Goal: Task Accomplishment & Management: Manage account settings

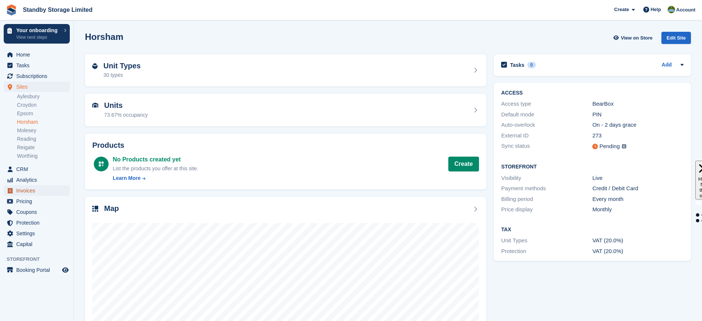
click at [32, 186] on span "Invoices" at bounding box center [38, 190] width 44 height 10
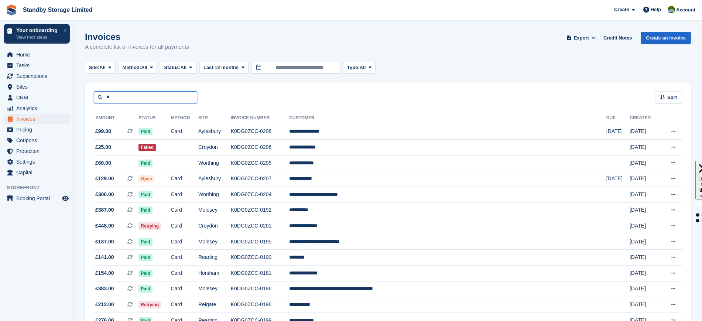
click at [154, 96] on input "*" at bounding box center [145, 97] width 103 height 12
type input "******"
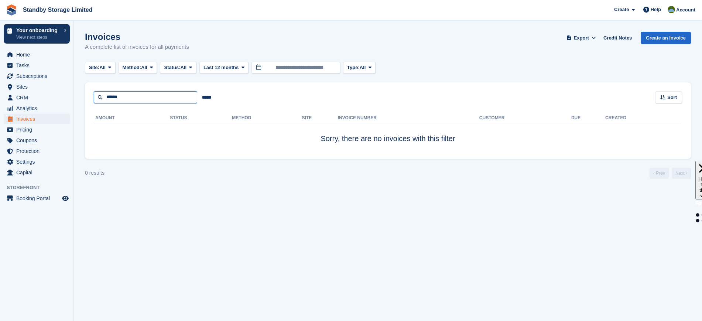
drag, startPoint x: 154, startPoint y: 96, endPoint x: 168, endPoint y: 115, distance: 23.0
click at [168, 115] on div "****** ***** Sort Sort by Date created Created (oldest first) Created (newest f…" at bounding box center [388, 120] width 606 height 76
type input "*****"
drag, startPoint x: 147, startPoint y: 95, endPoint x: 83, endPoint y: 87, distance: 65.1
click at [83, 87] on section "Invoices A complete list of invoices for all payments Export Export Invoices Ex…" at bounding box center [388, 160] width 628 height 321
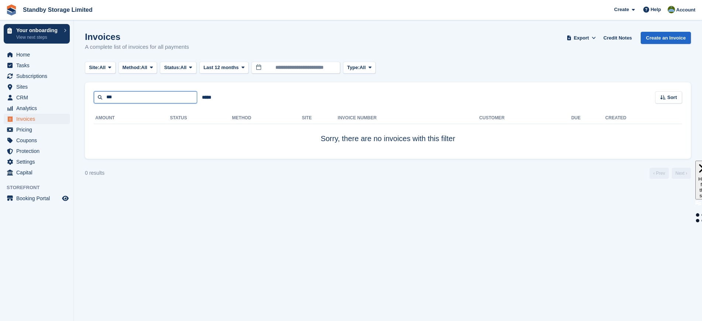
type input "***"
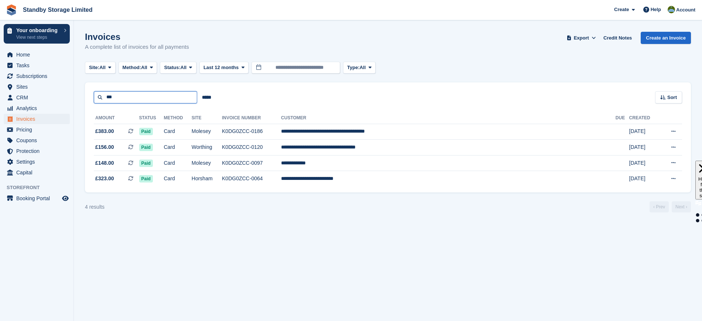
drag, startPoint x: 155, startPoint y: 103, endPoint x: 141, endPoint y: 100, distance: 14.4
click at [141, 100] on div "*** ***** Sort Sort by Date created Created (oldest first) Created (newest firs…" at bounding box center [388, 137] width 606 height 110
drag, startPoint x: 141, startPoint y: 100, endPoint x: 25, endPoint y: 73, distance: 119.0
click at [25, 73] on div "Your onboarding View next steps Home Tasks Subscriptions Subscriptions Subscrip…" at bounding box center [351, 160] width 702 height 321
type input "***"
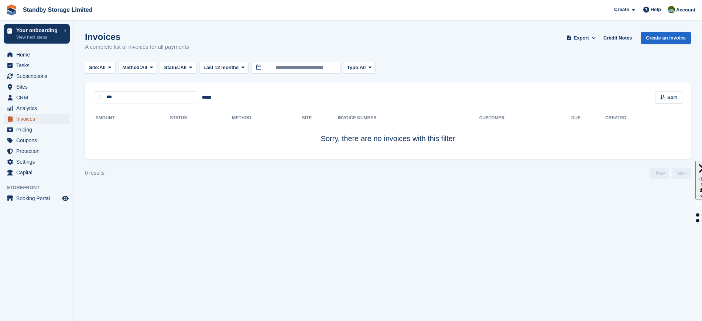
click at [24, 119] on span "Invoices" at bounding box center [38, 119] width 44 height 10
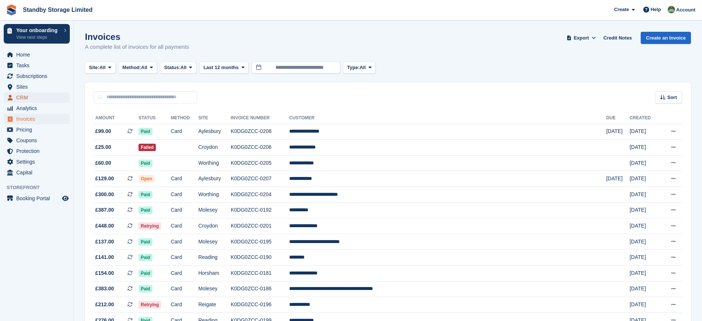
click at [36, 98] on span "CRM" at bounding box center [38, 97] width 44 height 10
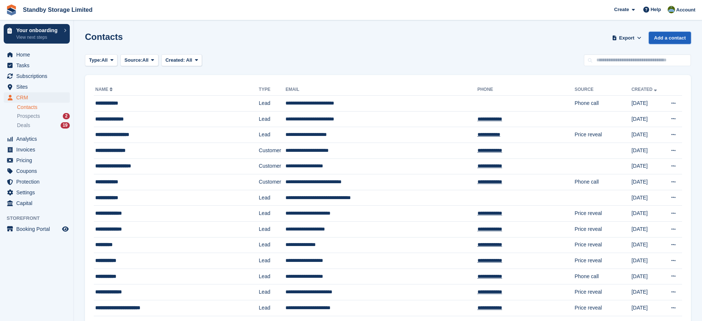
click at [671, 41] on link "Add a contact" at bounding box center [670, 38] width 42 height 12
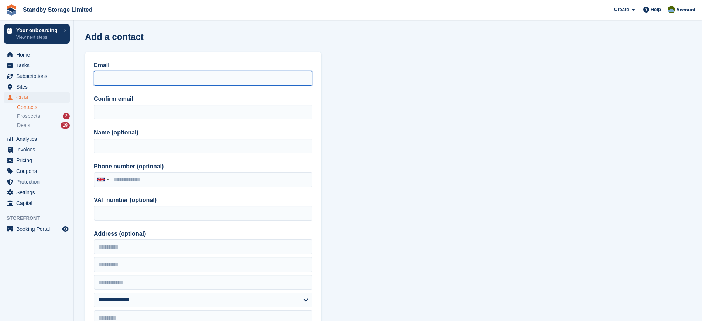
click at [204, 71] on input "Email" at bounding box center [203, 78] width 219 height 15
click at [29, 107] on link "Contacts" at bounding box center [43, 107] width 53 height 7
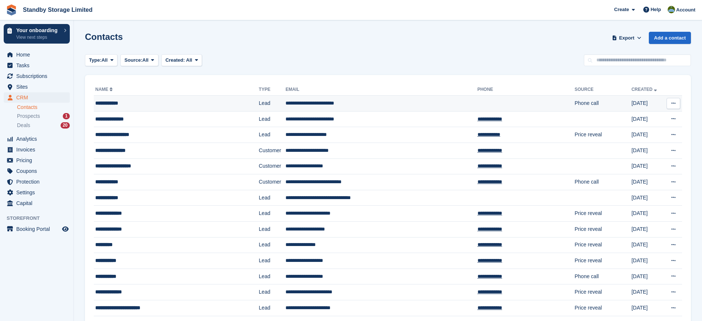
click at [115, 103] on div "**********" at bounding box center [163, 103] width 137 height 8
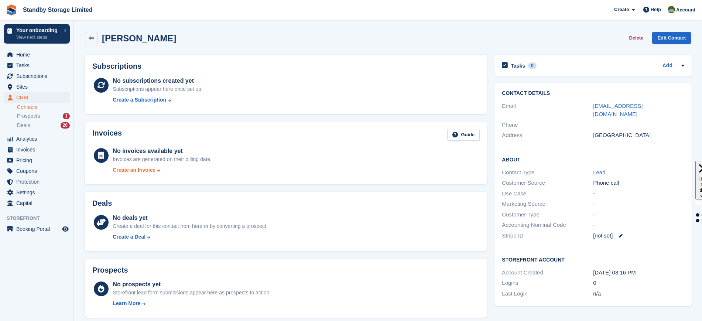
click at [141, 172] on div "Create an Invoice" at bounding box center [134, 170] width 43 height 8
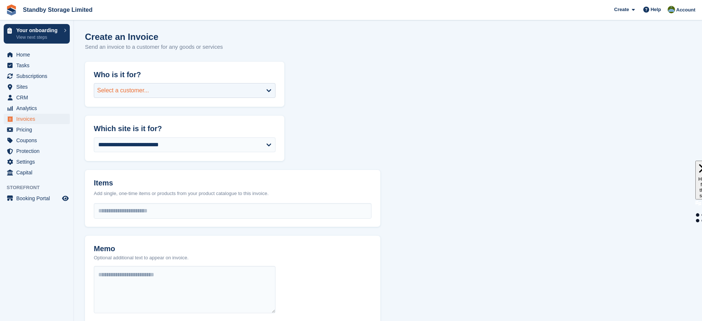
click at [160, 93] on div "Select a customer..." at bounding box center [185, 90] width 182 height 15
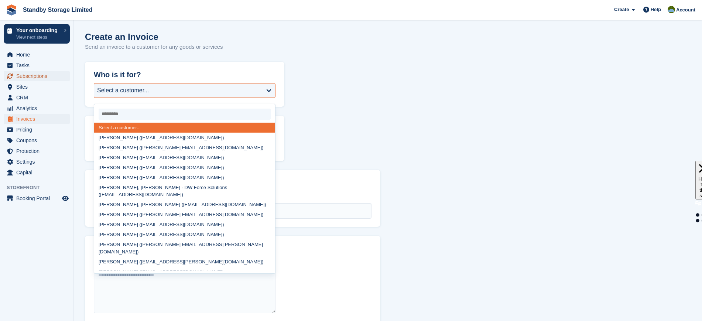
click at [36, 80] on span "Subscriptions" at bounding box center [38, 76] width 44 height 10
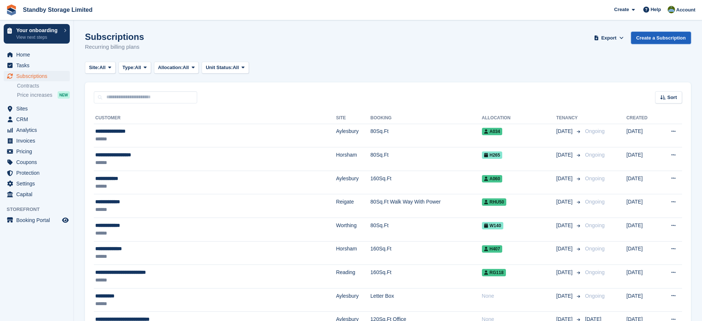
click at [654, 34] on link "Create a Subscription" at bounding box center [661, 38] width 60 height 12
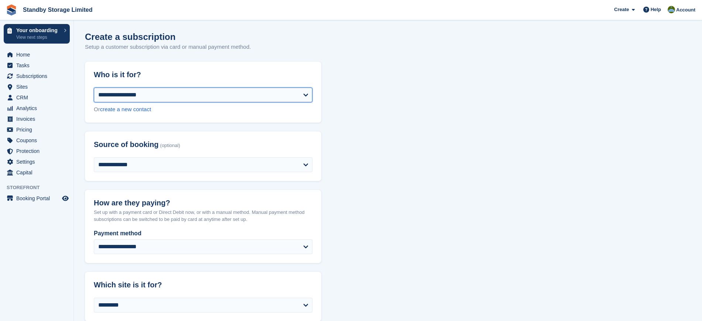
click at [120, 93] on select "**********" at bounding box center [203, 95] width 219 height 15
click at [45, 52] on span "Home" at bounding box center [38, 55] width 44 height 10
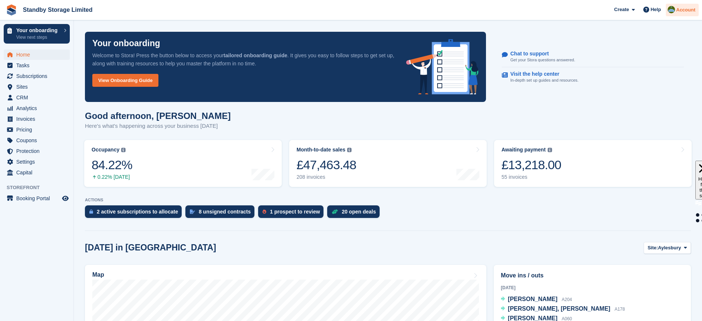
click at [680, 10] on span "Account" at bounding box center [685, 9] width 19 height 7
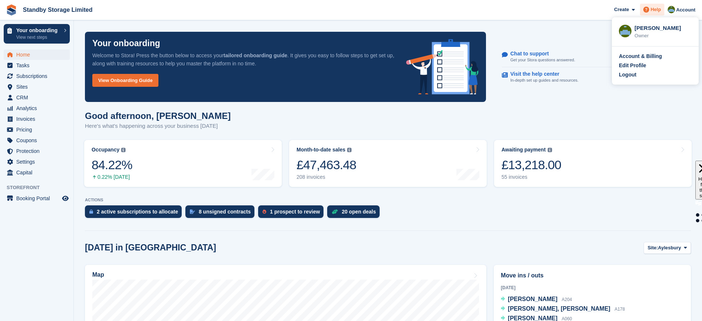
click at [655, 11] on span "Help" at bounding box center [656, 9] width 10 height 7
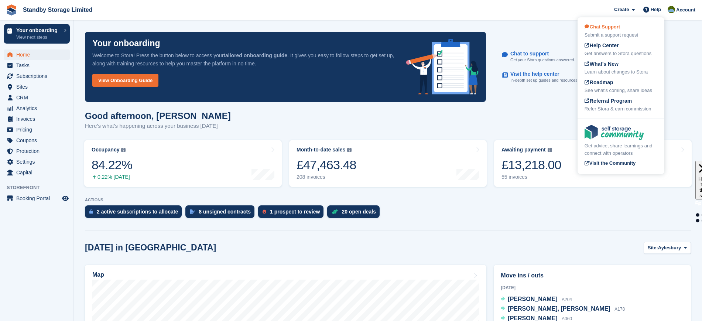
click at [628, 30] on div "Chat Support Submit a support request" at bounding box center [621, 31] width 73 height 16
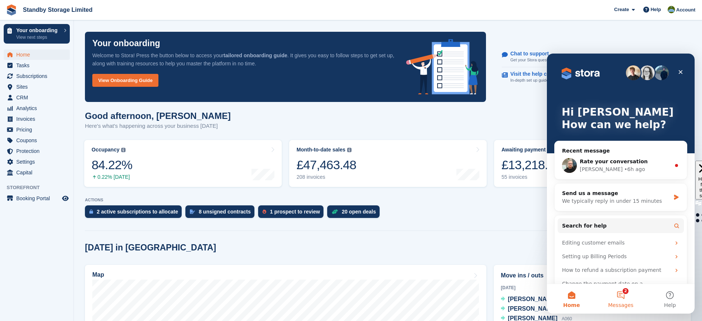
click at [628, 298] on button "2 Messages" at bounding box center [620, 299] width 49 height 30
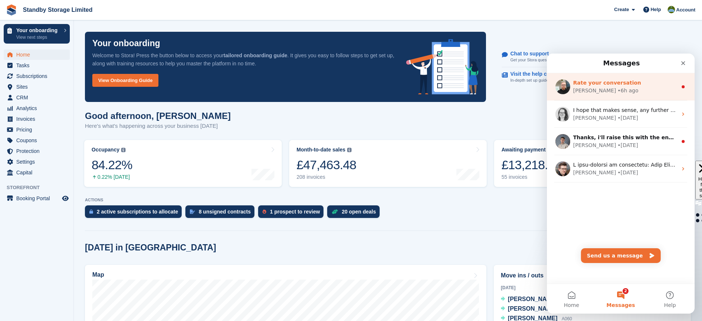
click at [637, 93] on div "Tom • 6h ago" at bounding box center [625, 91] width 104 height 8
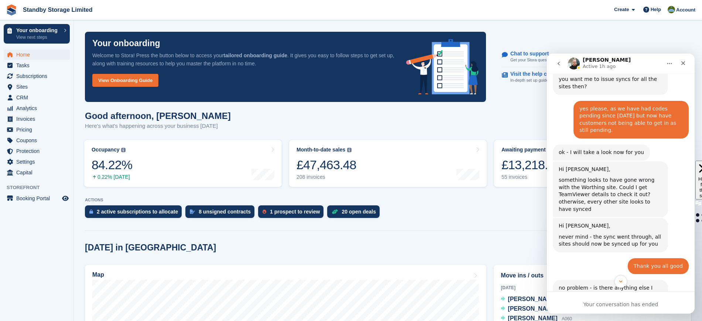
scroll to position [567, 0]
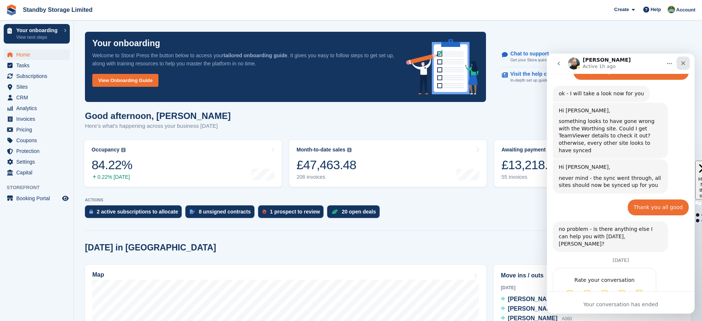
click at [682, 65] on icon "Close" at bounding box center [684, 63] width 6 height 6
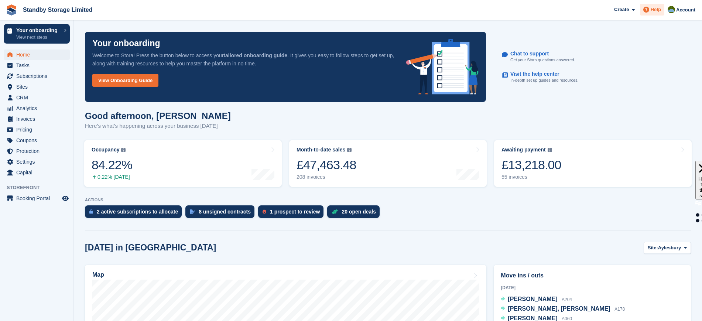
click at [651, 11] on span at bounding box center [646, 9] width 9 height 9
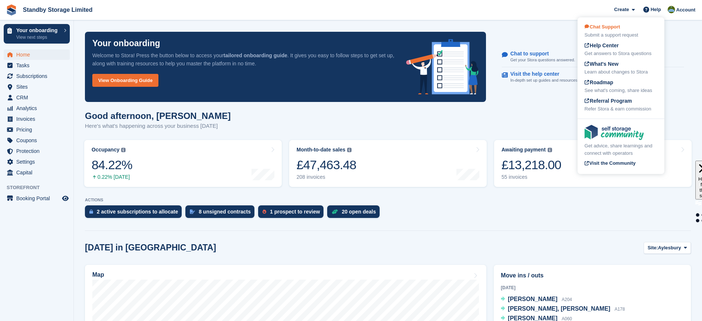
click at [614, 33] on div "Submit a support request" at bounding box center [621, 34] width 73 height 7
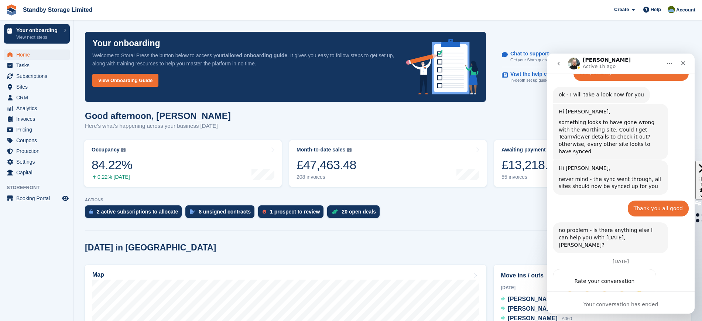
click at [559, 61] on icon "go back" at bounding box center [559, 64] width 6 height 6
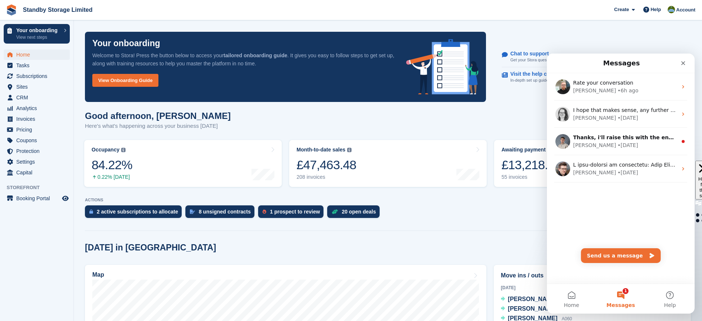
scroll to position [0, 0]
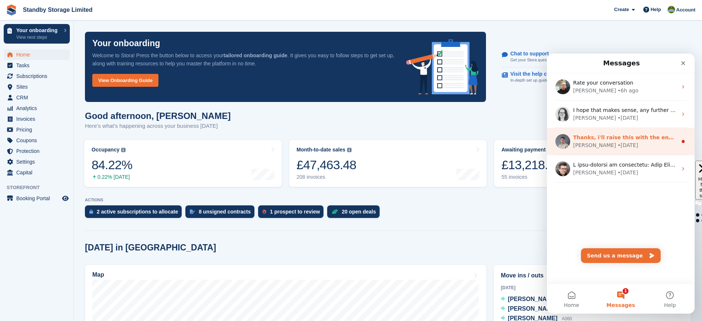
click at [625, 142] on div "Bradley • 6d ago" at bounding box center [625, 146] width 104 height 8
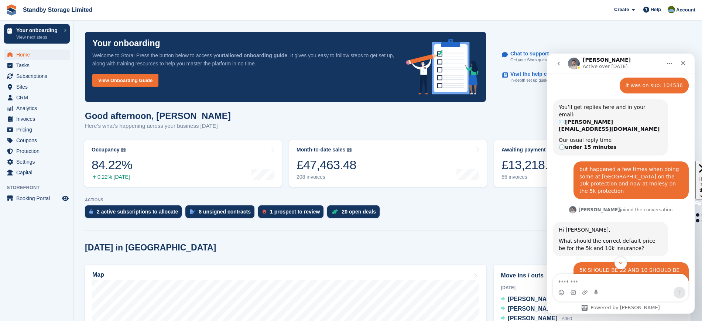
scroll to position [495, 0]
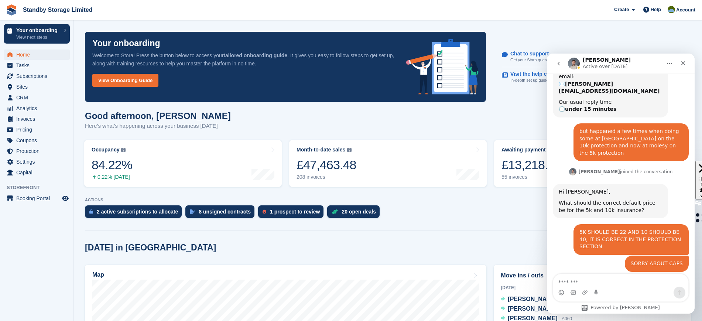
drag, startPoint x: 691, startPoint y: 129, endPoint x: 1218, endPoint y: 369, distance: 579.7
click at [559, 61] on icon "go back" at bounding box center [559, 64] width 6 height 6
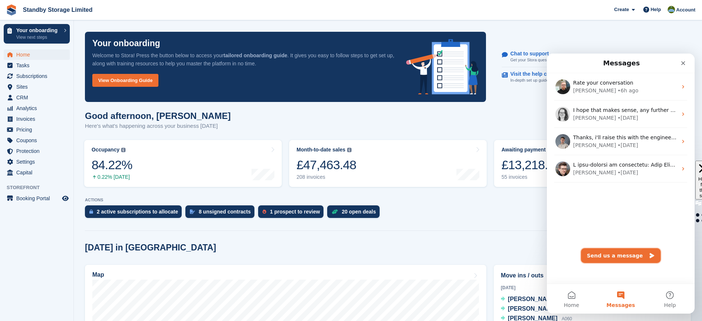
click at [625, 252] on button "Send us a message" at bounding box center [621, 255] width 80 height 15
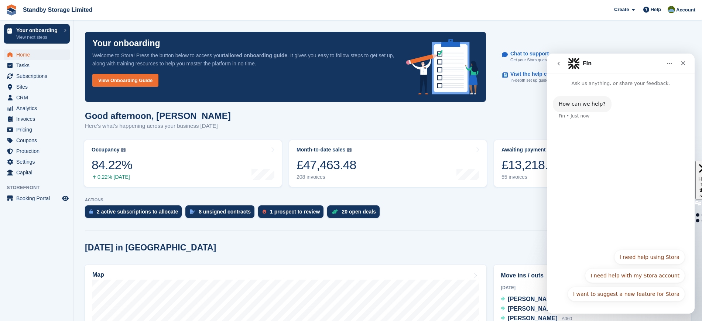
click at [633, 297] on button "I want to suggest a new feature for Stora" at bounding box center [626, 294] width 117 height 15
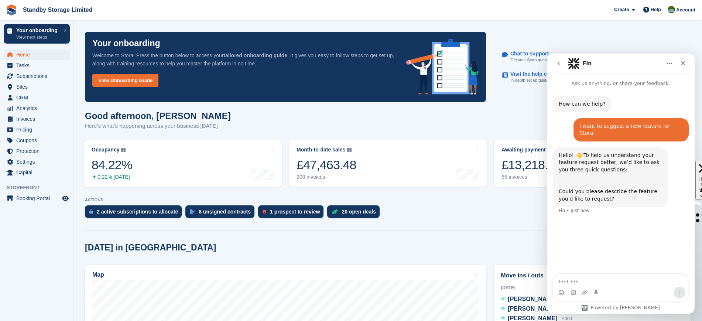
click at [589, 283] on textarea "Message…" at bounding box center [620, 280] width 135 height 13
click at [586, 292] on icon "Upload attachment" at bounding box center [585, 293] width 6 height 6
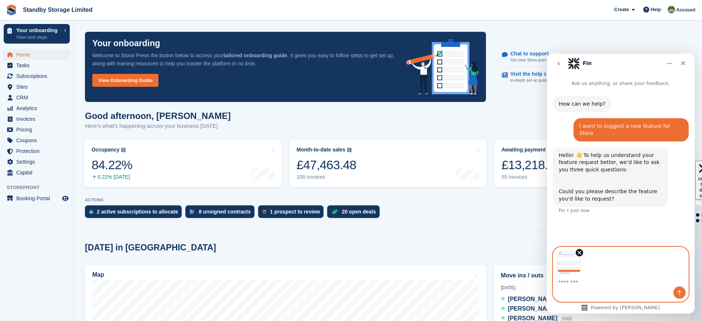
click at [678, 289] on button "Send a message…" at bounding box center [680, 293] width 12 height 12
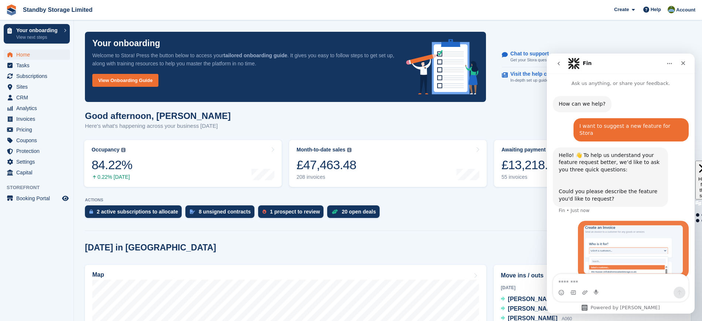
scroll to position [28, 0]
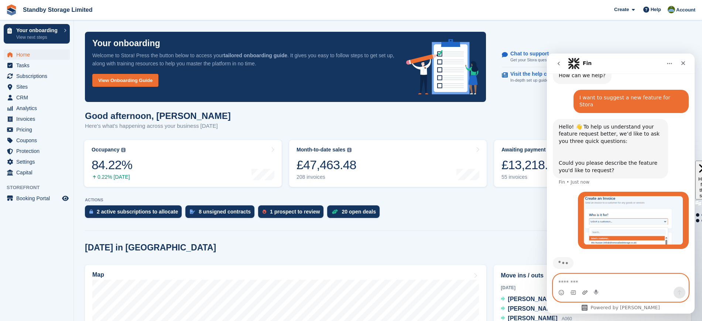
click at [585, 293] on icon "Upload attachment" at bounding box center [585, 293] width 6 height 6
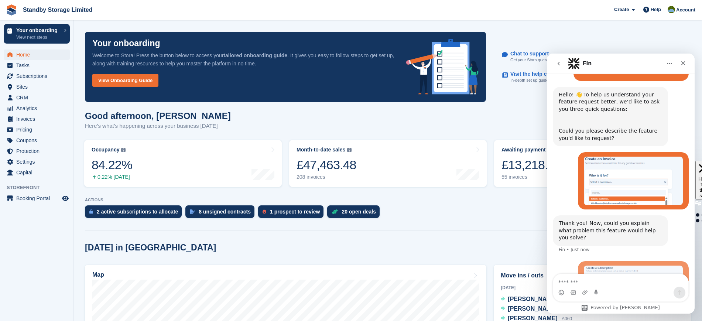
scroll to position [100, 0]
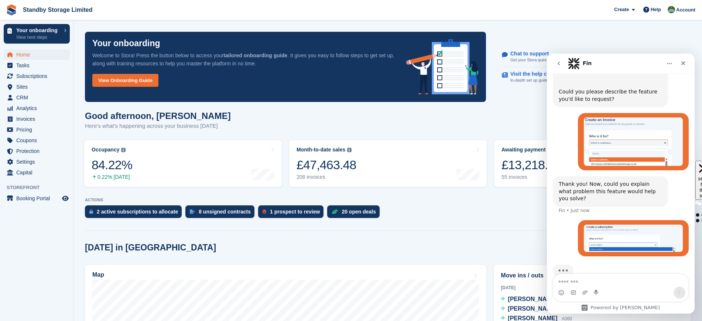
click at [573, 282] on textarea "Message…" at bounding box center [620, 280] width 135 height 13
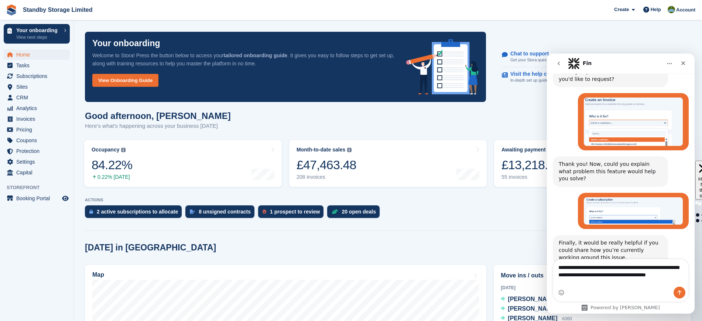
scroll to position [127, 0]
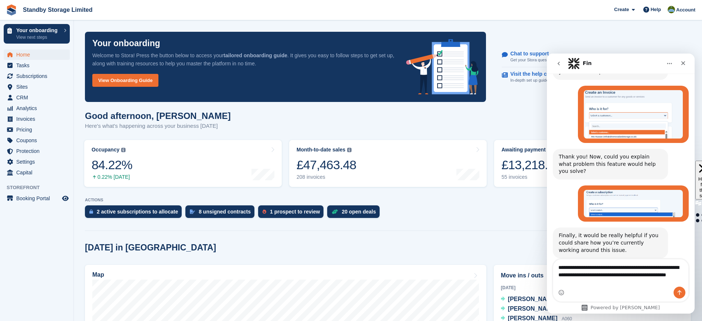
click at [573, 282] on textarea "**********" at bounding box center [620, 272] width 135 height 27
click at [603, 285] on textarea "**********" at bounding box center [620, 272] width 135 height 27
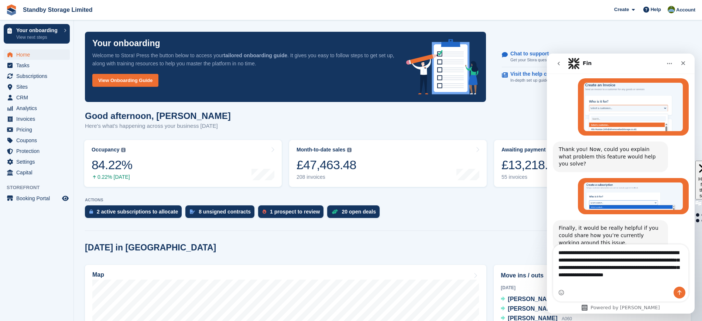
scroll to position [142, 0]
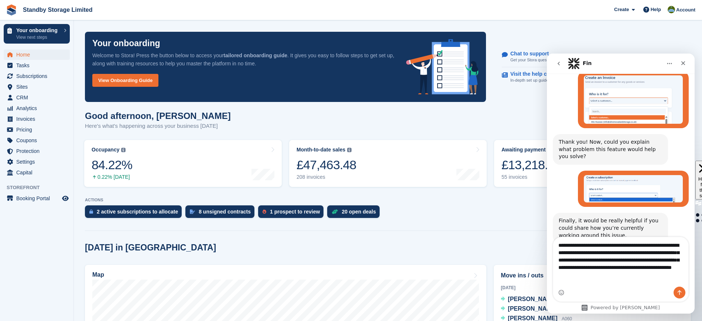
type textarea "**********"
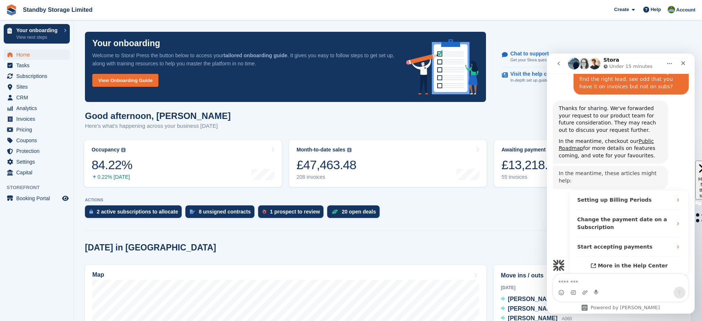
scroll to position [356, 0]
click at [45, 75] on span "Subscriptions" at bounding box center [38, 76] width 44 height 10
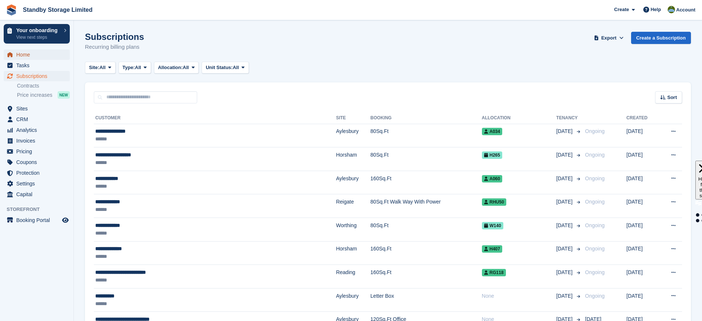
click at [40, 58] on span "Home" at bounding box center [38, 55] width 44 height 10
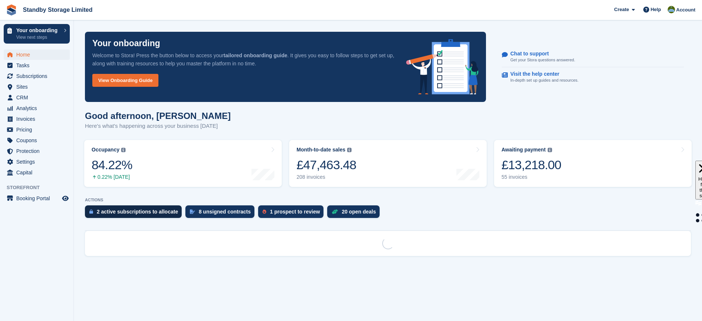
click at [123, 210] on div "2 active subscriptions to allocate" at bounding box center [137, 212] width 81 height 6
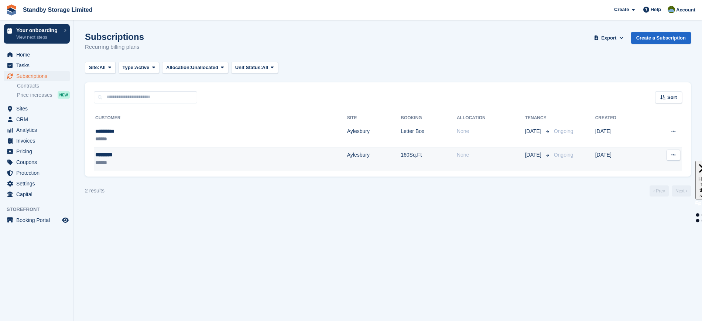
click at [347, 164] on td "Aylesbury" at bounding box center [374, 158] width 54 height 23
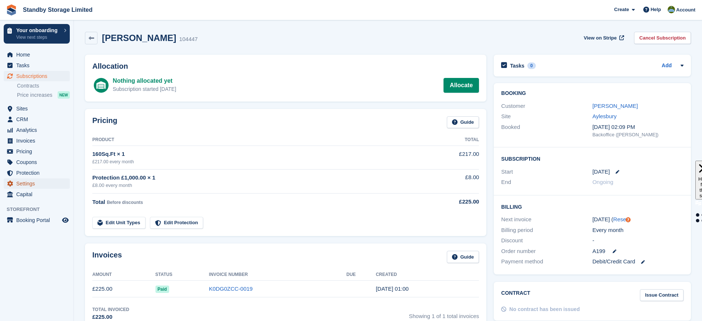
click at [33, 185] on span "Settings" at bounding box center [38, 183] width 44 height 10
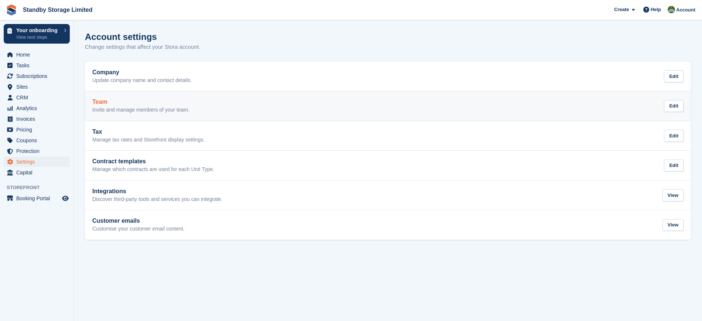
click at [267, 106] on div "Team Invite and manage members of your team. Edit" at bounding box center [387, 106] width 591 height 15
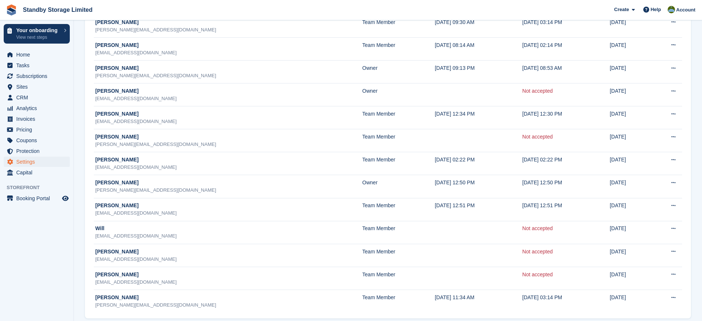
scroll to position [93, 0]
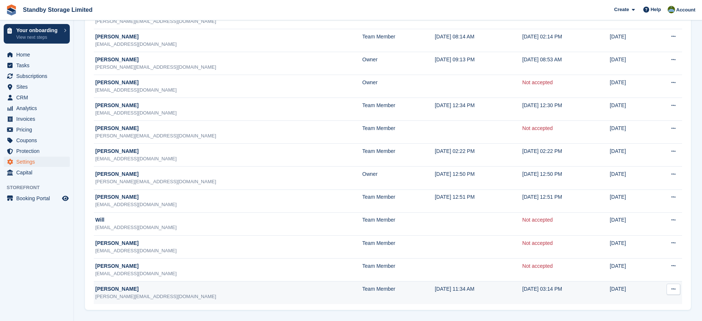
click at [677, 289] on button at bounding box center [674, 289] width 14 height 11
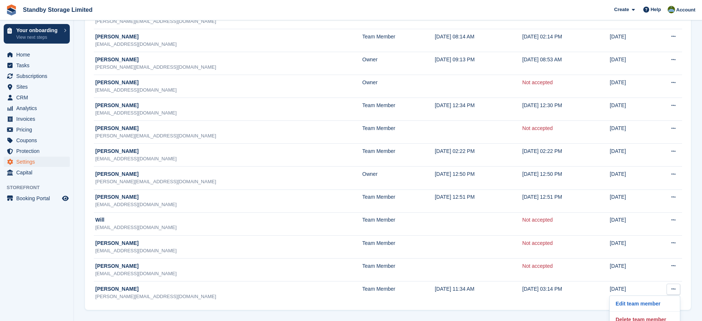
scroll to position [100, 0]
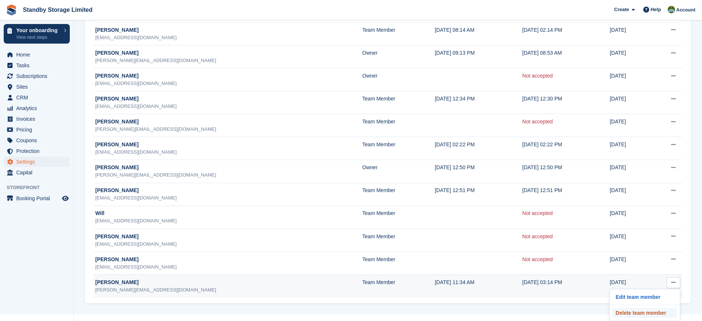
click at [644, 311] on p "Delete team member" at bounding box center [645, 313] width 64 height 10
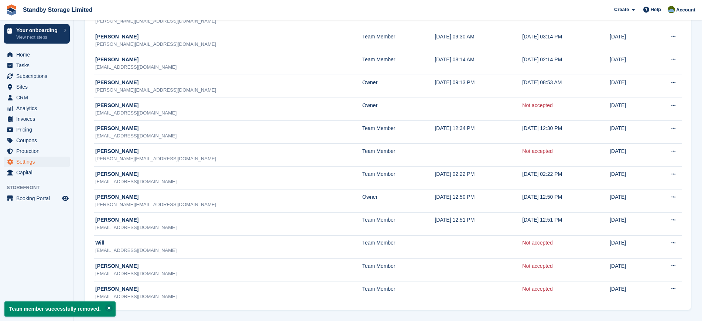
scroll to position [0, 0]
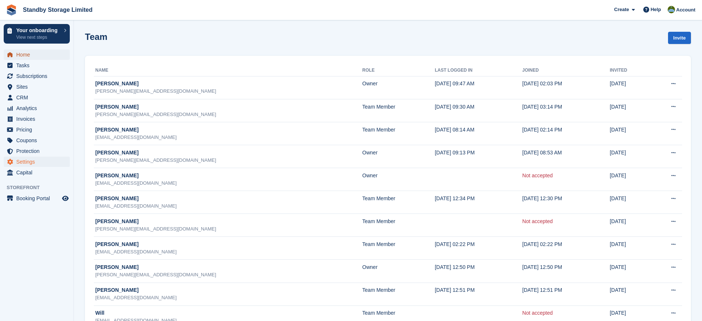
click at [25, 54] on span "Home" at bounding box center [38, 55] width 44 height 10
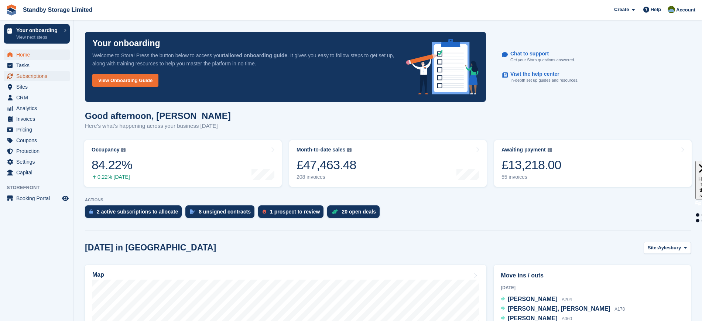
click at [41, 74] on span "Subscriptions" at bounding box center [38, 76] width 44 height 10
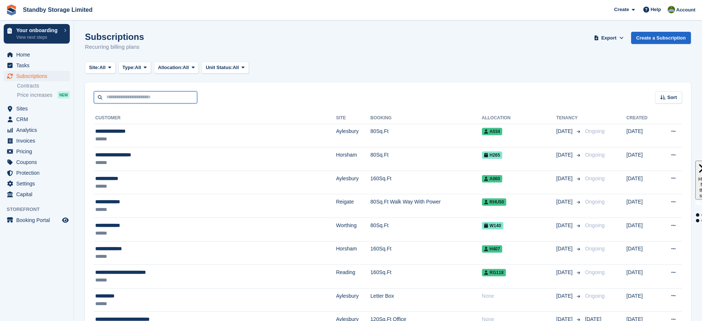
click at [147, 97] on input "text" at bounding box center [145, 97] width 103 height 12
click at [42, 111] on span "Sites" at bounding box center [38, 108] width 44 height 10
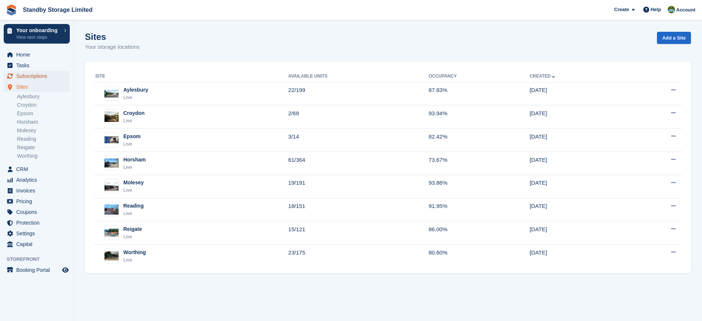
click at [40, 74] on span "Subscriptions" at bounding box center [38, 76] width 44 height 10
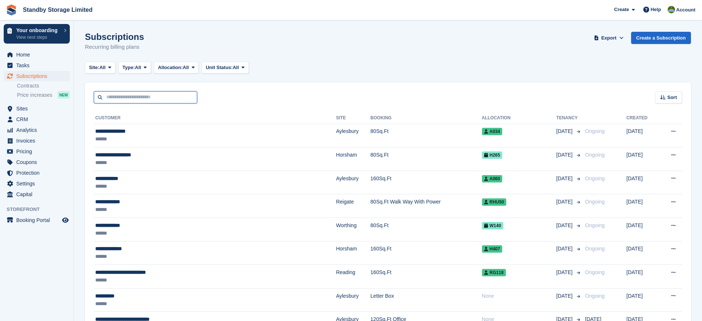
click at [141, 96] on input "text" at bounding box center [145, 97] width 103 height 12
click at [38, 120] on span "CRM" at bounding box center [38, 119] width 44 height 10
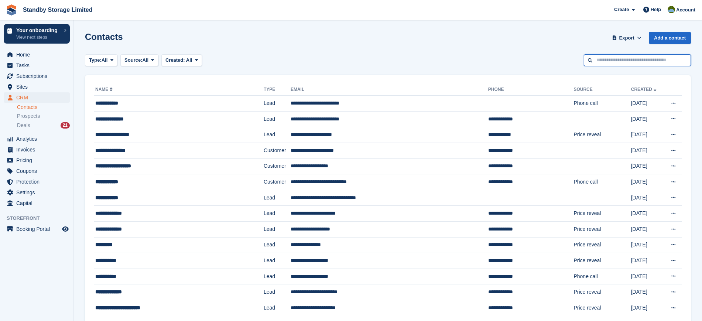
click at [646, 62] on input "text" at bounding box center [637, 60] width 107 height 12
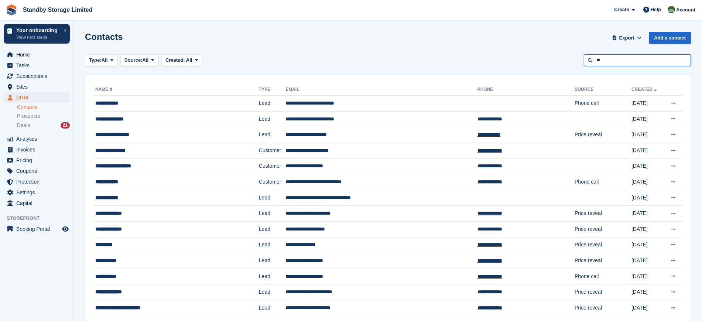
type input "*"
type input "********"
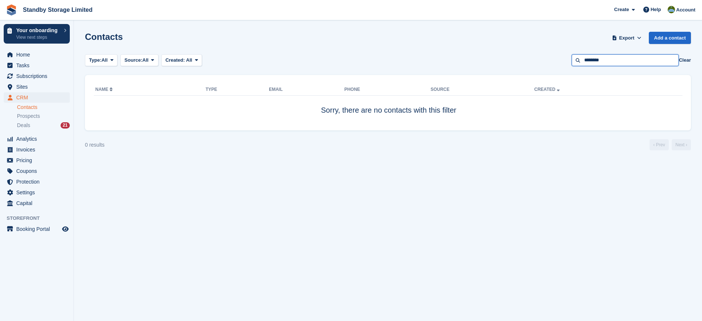
click at [646, 62] on input "********" at bounding box center [625, 60] width 107 height 12
drag, startPoint x: 646, startPoint y: 62, endPoint x: 522, endPoint y: 41, distance: 125.9
click at [522, 41] on section "Contacts Export Export Contacts Export a CSV of all Contacts which match the cu…" at bounding box center [388, 160] width 628 height 321
click at [54, 95] on span "CRM" at bounding box center [38, 97] width 44 height 10
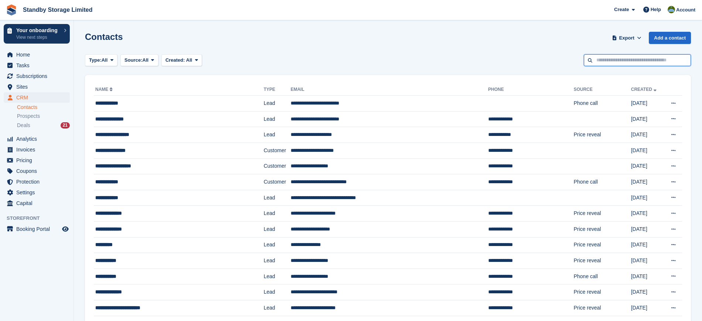
click at [639, 62] on input "text" at bounding box center [637, 60] width 107 height 12
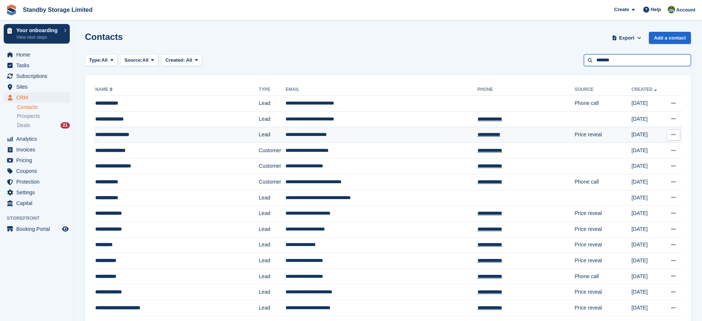
type input "******"
click at [357, 134] on td "**********" at bounding box center [382, 135] width 192 height 16
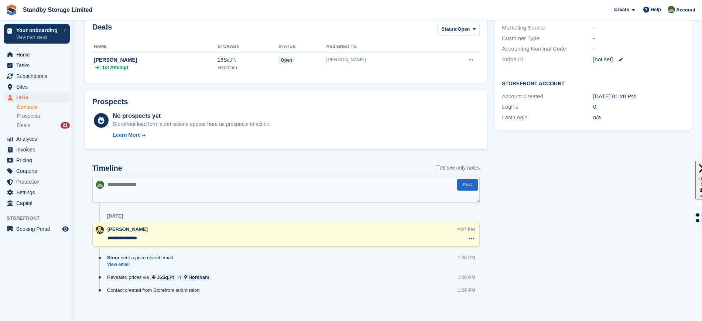
scroll to position [179, 0]
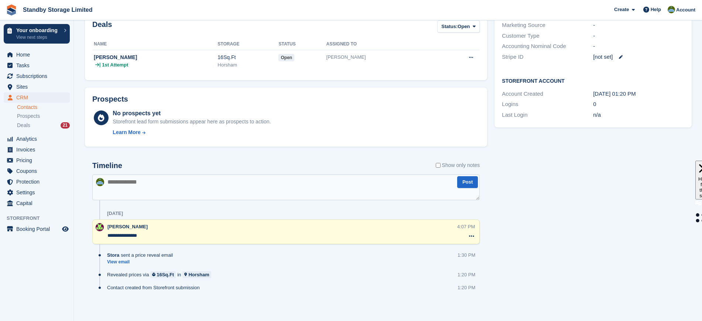
click at [290, 191] on textarea at bounding box center [286, 187] width 388 height 26
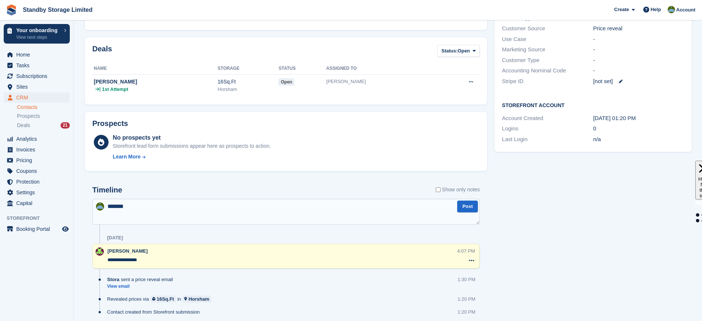
scroll to position [155, 0]
click at [191, 204] on textarea "******" at bounding box center [286, 211] width 388 height 26
click at [268, 209] on textarea "**********" at bounding box center [286, 211] width 388 height 26
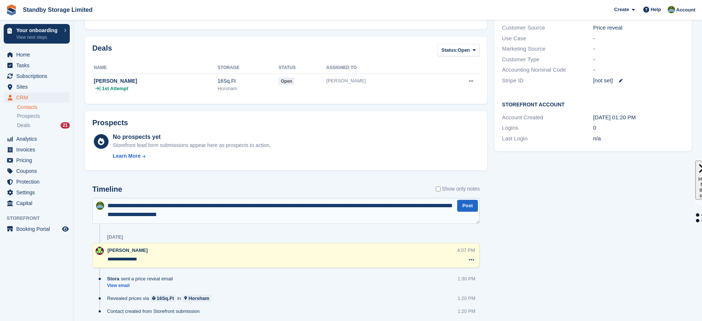
type textarea "**********"
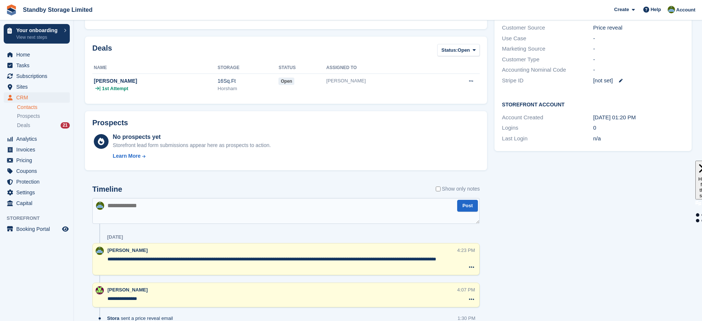
scroll to position [0, 0]
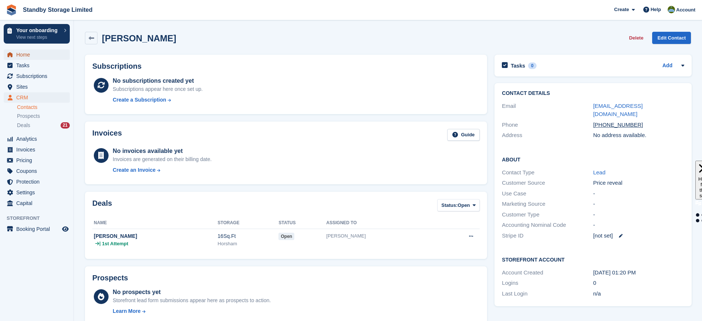
click at [32, 58] on span "Home" at bounding box center [38, 55] width 44 height 10
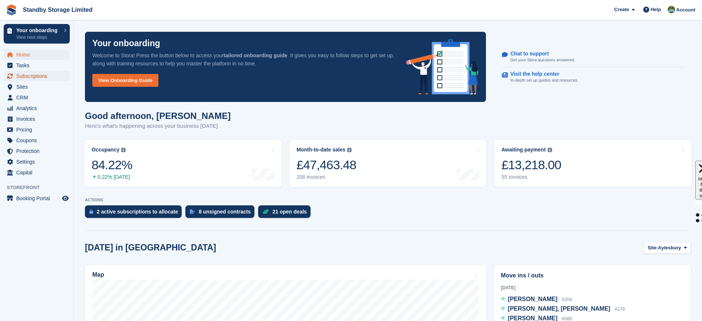
click at [34, 71] on span "Subscriptions" at bounding box center [38, 76] width 44 height 10
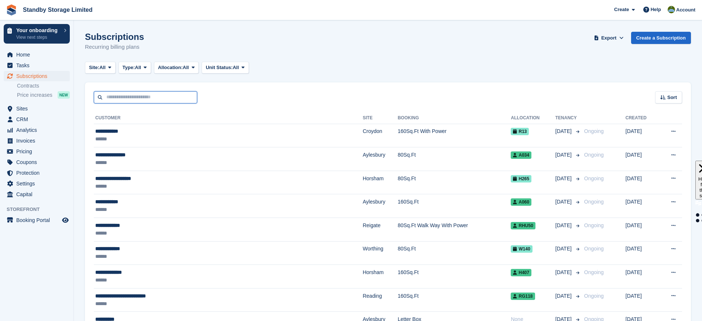
click at [161, 98] on input "text" at bounding box center [145, 97] width 103 height 12
type input "*****"
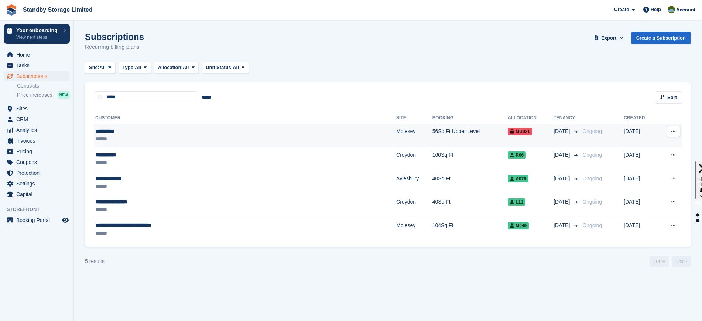
click at [282, 134] on div "**********" at bounding box center [189, 131] width 188 height 8
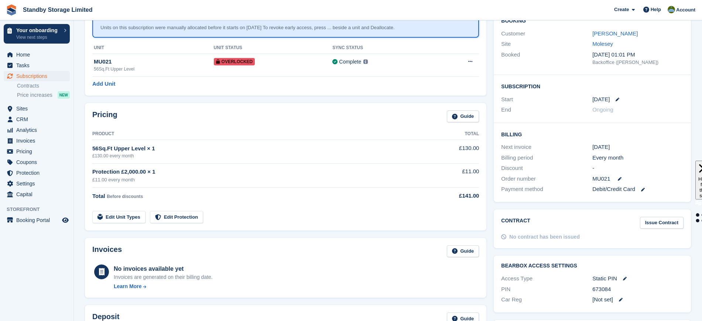
scroll to position [18, 0]
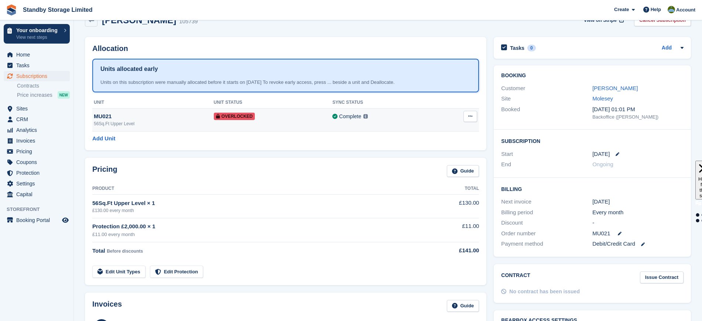
click at [469, 117] on icon at bounding box center [470, 116] width 4 height 5
click at [415, 129] on p "Remove Overlock" at bounding box center [442, 131] width 64 height 10
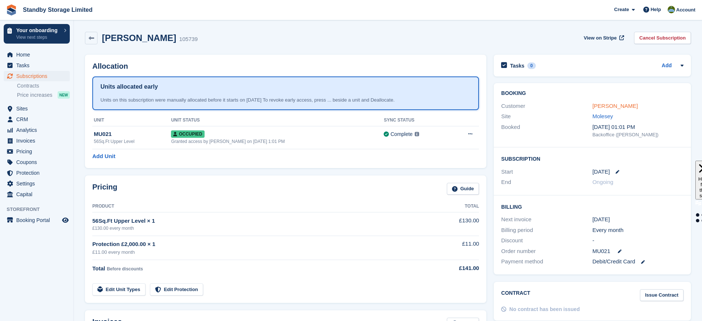
click at [597, 105] on link "[PERSON_NAME]" at bounding box center [615, 106] width 45 height 6
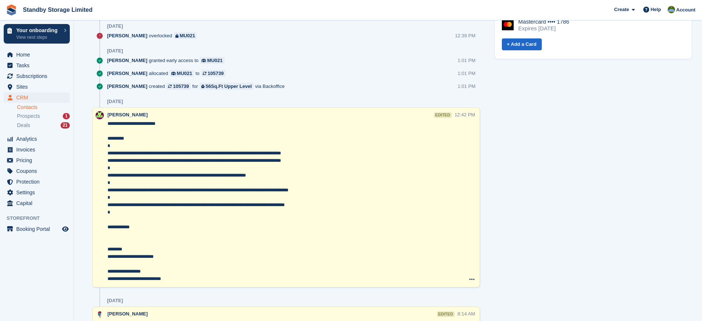
scroll to position [448, 0]
